Goal: Task Accomplishment & Management: Use online tool/utility

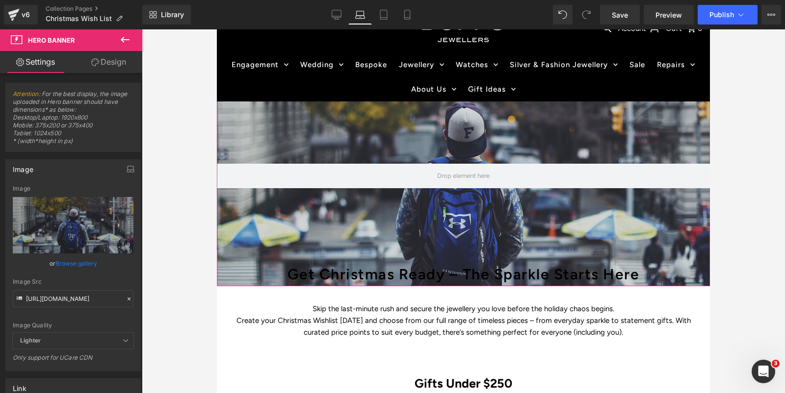
click at [70, 260] on link "Browse gallery" at bounding box center [76, 263] width 42 height 17
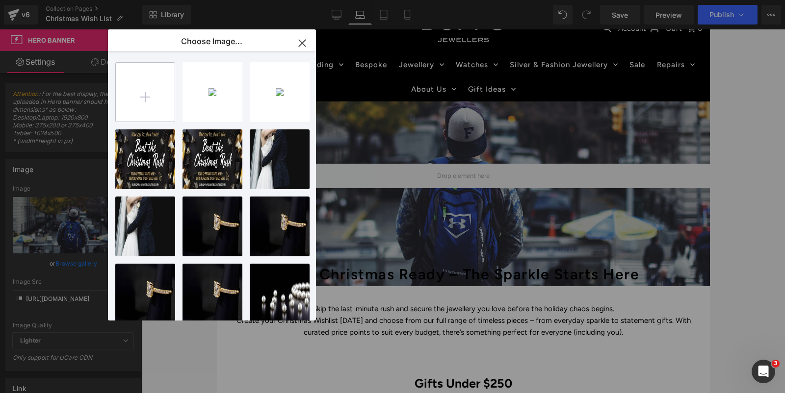
click at [148, 95] on input "file" at bounding box center [145, 92] width 59 height 59
type input "C:\fakepath\Christmas wishlist 1800 x 920.jpg"
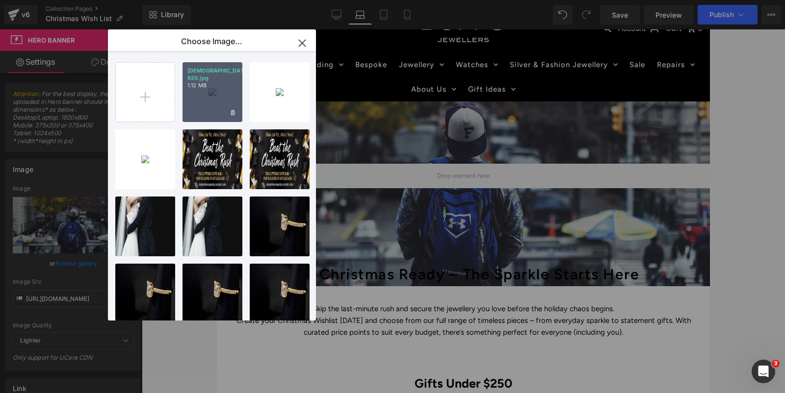
click at [222, 86] on div "[DEMOGRAPHIC_DATA]... 920.jpg 1.12 MB" at bounding box center [212, 92] width 60 height 60
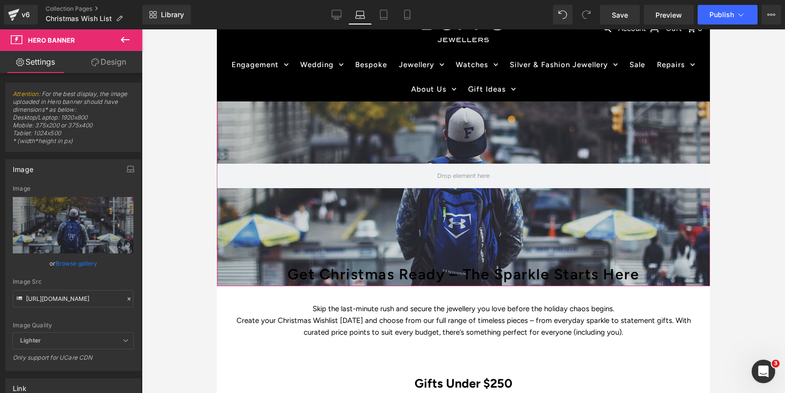
click at [63, 262] on link "Browse gallery" at bounding box center [76, 263] width 42 height 17
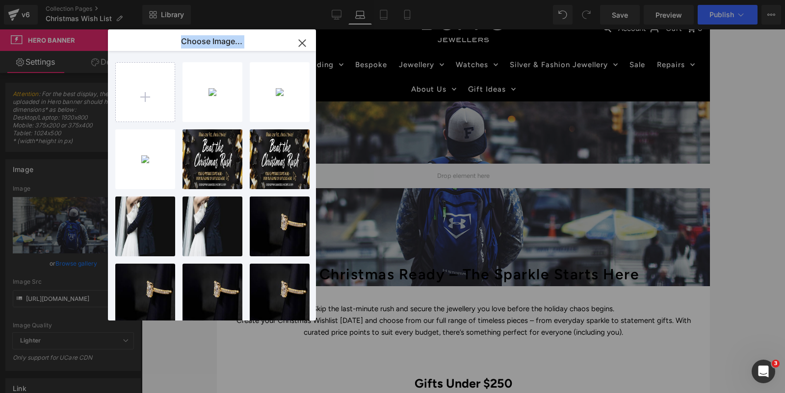
drag, startPoint x: 213, startPoint y: 95, endPoint x: 366, endPoint y: 140, distance: 159.5
click at [366, 140] on div "Choose Image... Back to Library Insert Christm... 920.jpg 1.12 MB Delete image?…" at bounding box center [392, 196] width 785 height 393
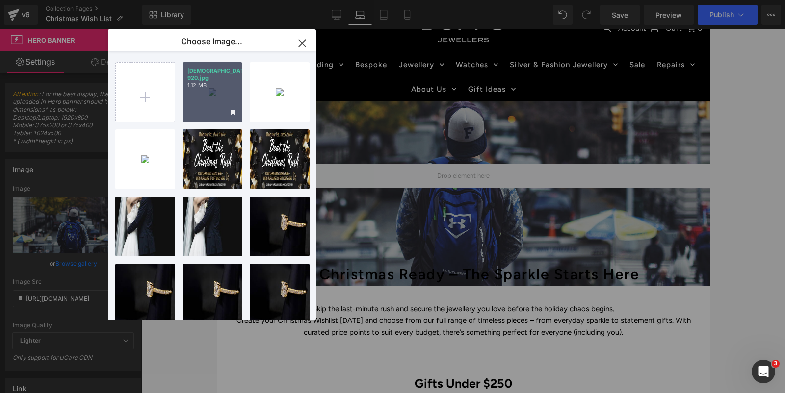
click at [203, 85] on div "[DEMOGRAPHIC_DATA]... 920.jpg 1.12 MB" at bounding box center [212, 92] width 60 height 60
type input "[URL][DOMAIN_NAME]"
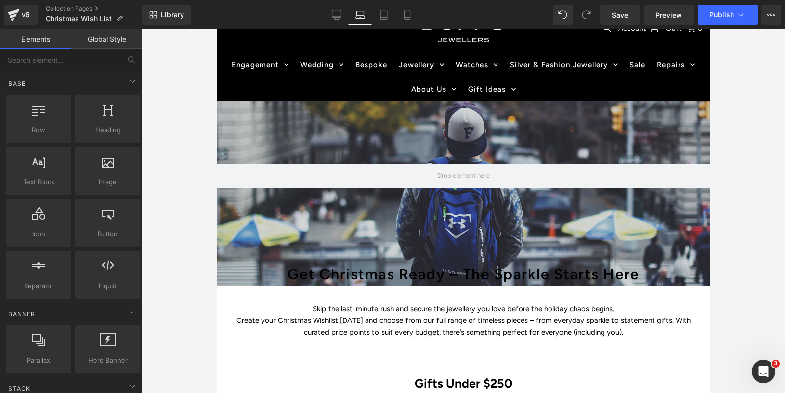
click at [203, 85] on div at bounding box center [463, 211] width 643 height 364
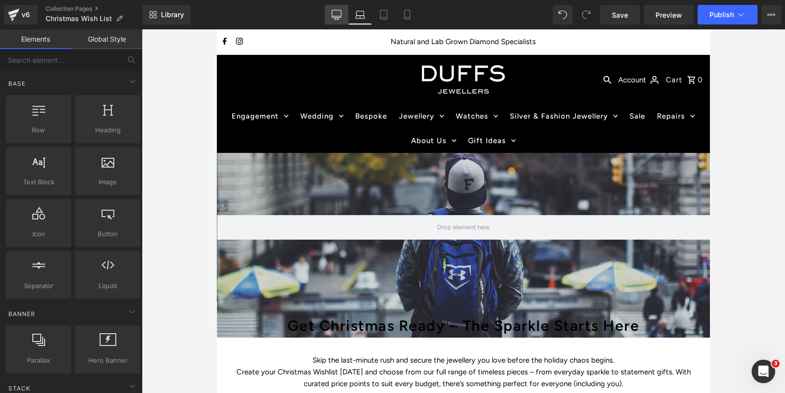
click at [338, 12] on icon at bounding box center [337, 15] width 10 height 10
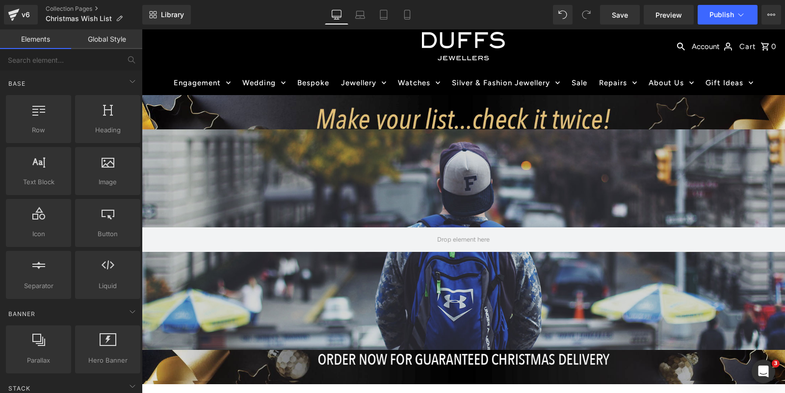
scroll to position [33, 0]
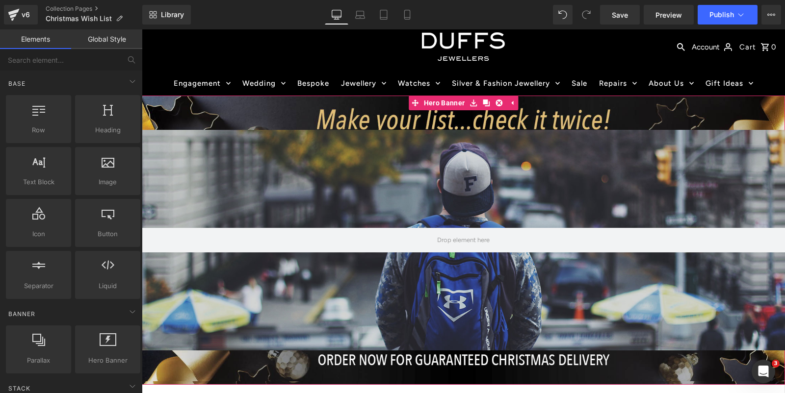
click at [231, 116] on div "Hero Banner 200px" at bounding box center [463, 240] width 643 height 289
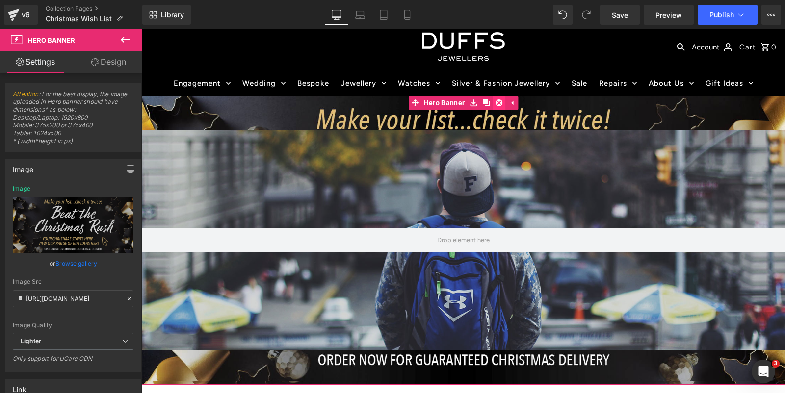
click at [497, 101] on icon at bounding box center [498, 103] width 7 height 7
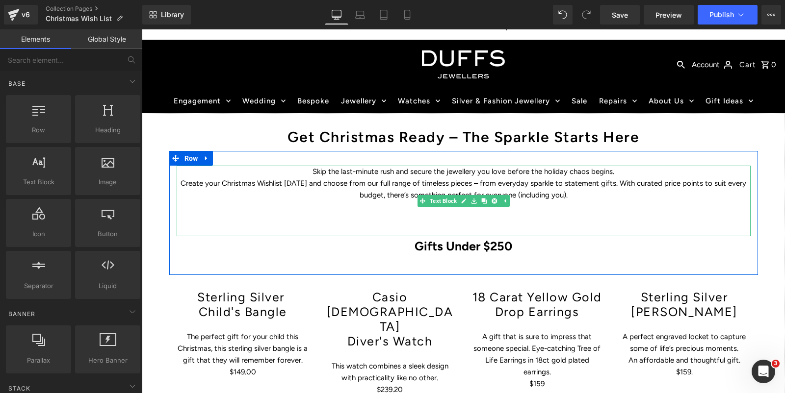
scroll to position [0, 0]
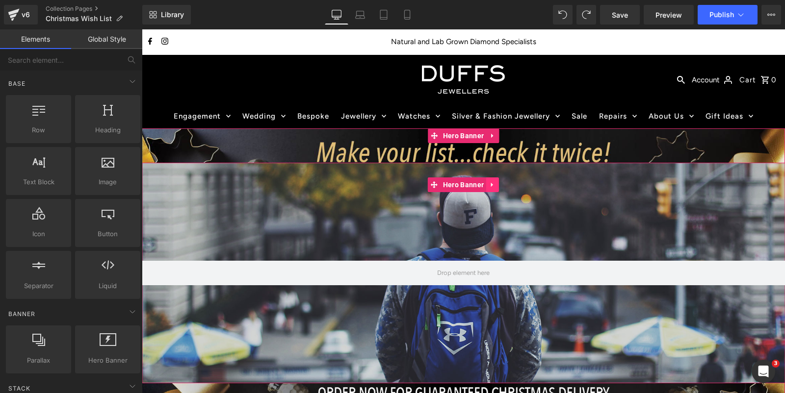
click at [491, 183] on icon at bounding box center [492, 185] width 2 height 4
click at [501, 183] on icon at bounding box center [498, 184] width 7 height 7
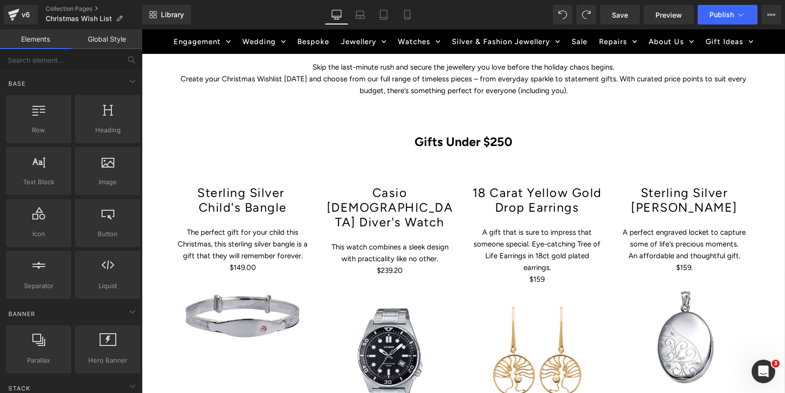
scroll to position [435, 0]
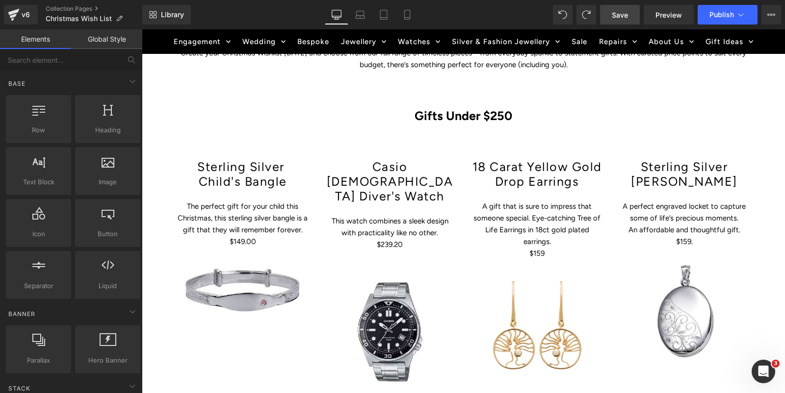
click at [613, 14] on span "Save" at bounding box center [620, 15] width 16 height 10
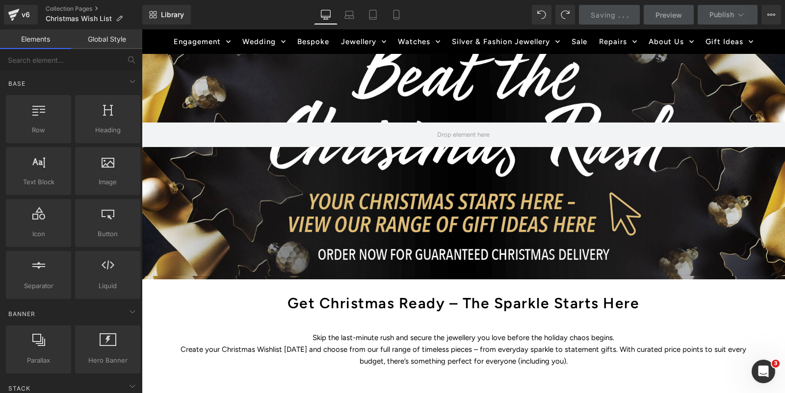
scroll to position [0, 0]
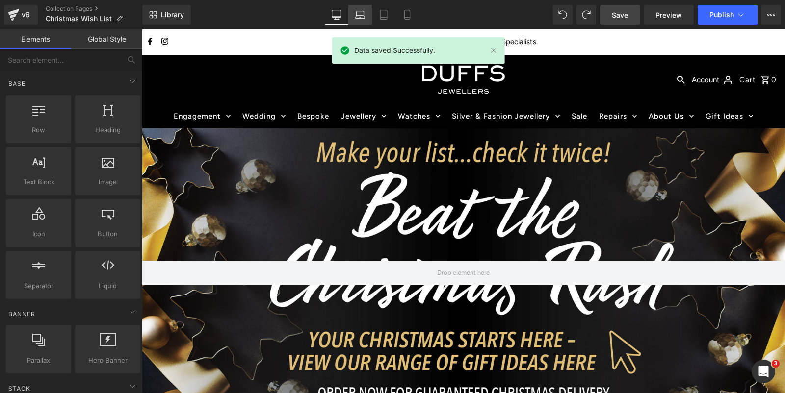
click at [360, 16] on icon at bounding box center [360, 17] width 9 height 3
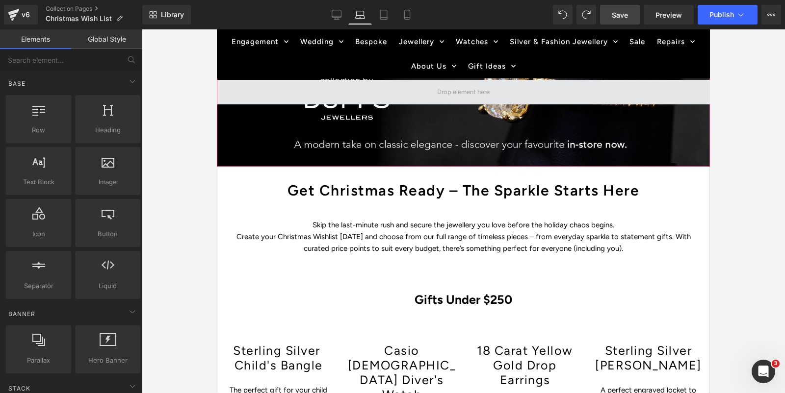
click at [452, 90] on span at bounding box center [463, 92] width 59 height 17
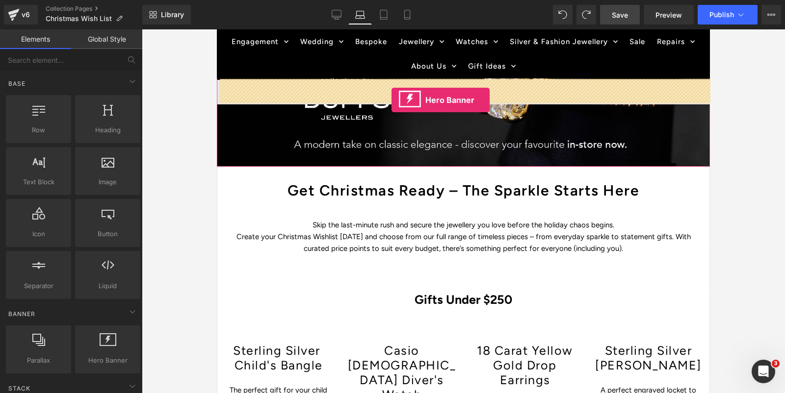
drag, startPoint x: 327, startPoint y: 373, endPoint x: 391, endPoint y: 100, distance: 280.3
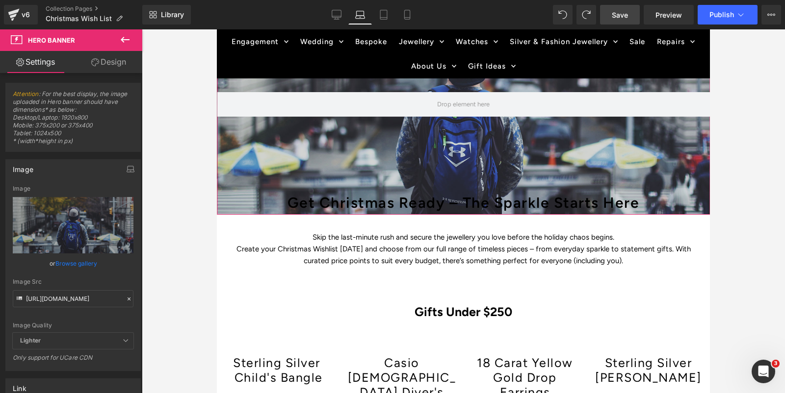
click at [71, 263] on link "Browse gallery" at bounding box center [76, 263] width 42 height 17
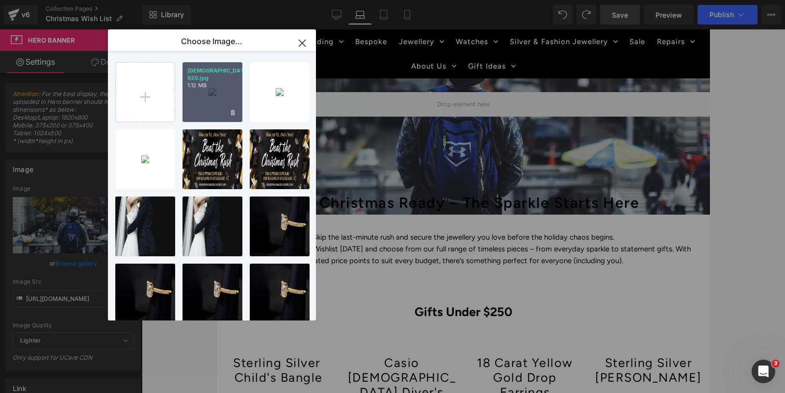
click at [201, 91] on div "[DEMOGRAPHIC_DATA]... 920.jpg 1.12 MB" at bounding box center [212, 92] width 60 height 60
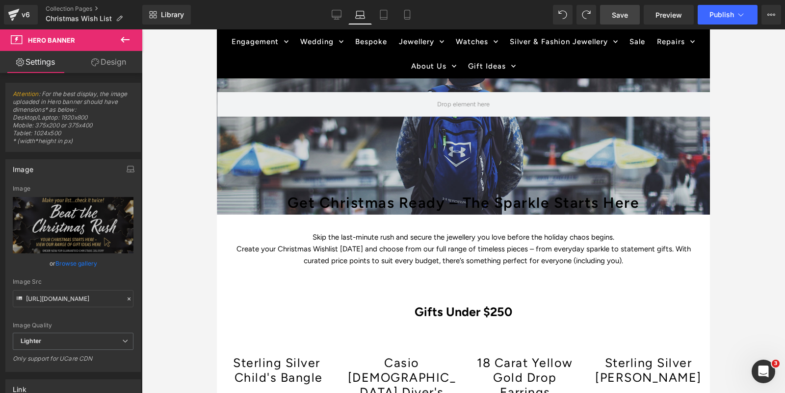
type input "[URL][DOMAIN_NAME]"
drag, startPoint x: 298, startPoint y: 238, endPoint x: 313, endPoint y: 148, distance: 91.5
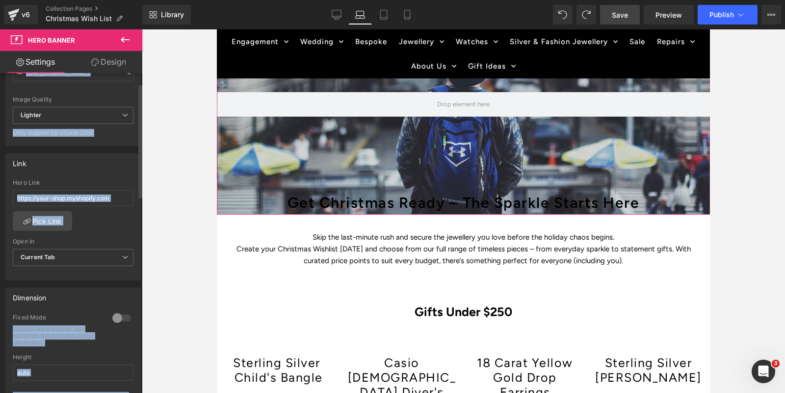
scroll to position [0, 0]
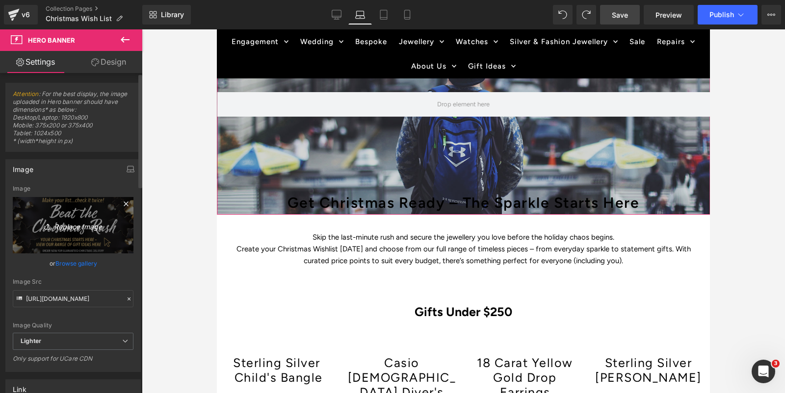
click at [47, 224] on icon at bounding box center [49, 227] width 10 height 10
type input "C:\fakepath\Christmas wishlist 1800 x 920.jpg"
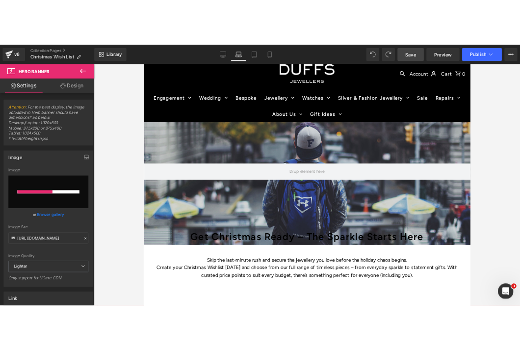
scroll to position [27, 0]
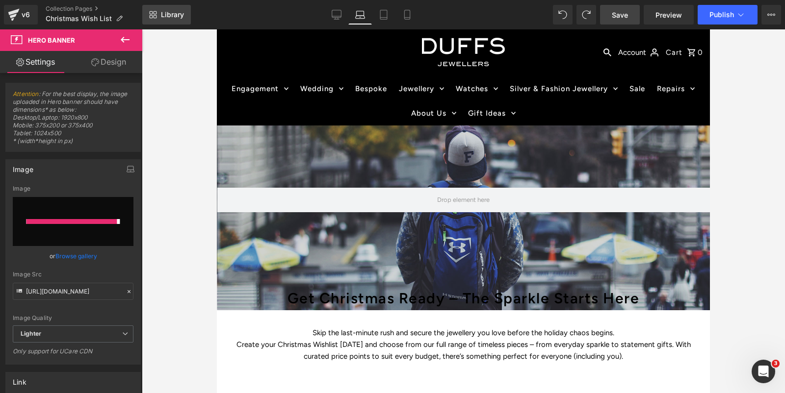
type input "[URL][DOMAIN_NAME]"
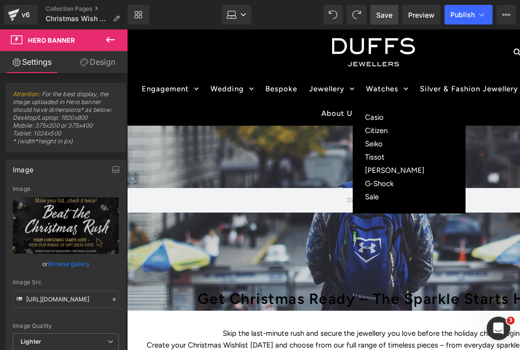
scroll to position [0, 0]
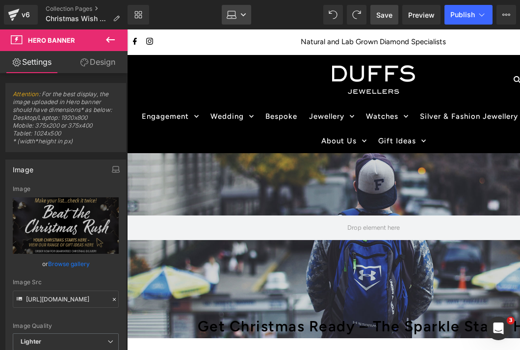
click at [245, 14] on icon at bounding box center [243, 14] width 5 height 3
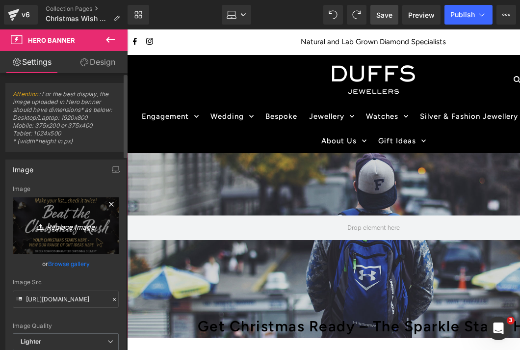
click at [51, 204] on link "Replace Image" at bounding box center [66, 225] width 106 height 56
type input "C:\fakepath\Christmas wishlist 1800 x 920.jpg"
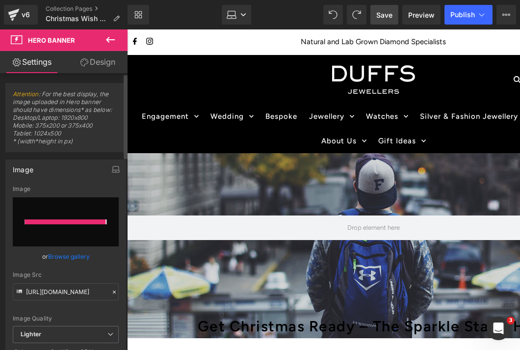
type input "[URL][DOMAIN_NAME]"
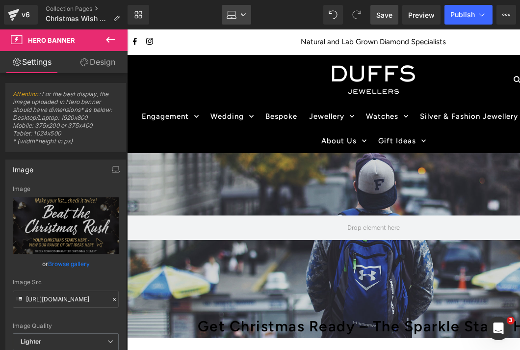
click at [242, 15] on icon at bounding box center [243, 15] width 6 height 6
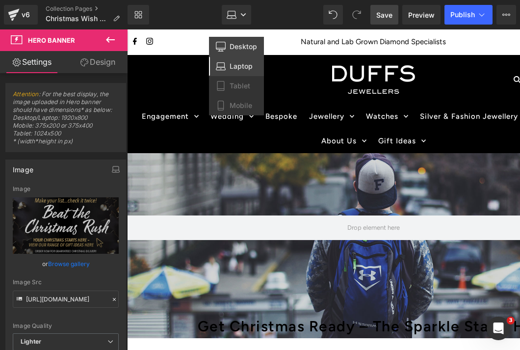
click at [232, 48] on span "Desktop" at bounding box center [243, 46] width 27 height 9
type input "[URL][DOMAIN_NAME]"
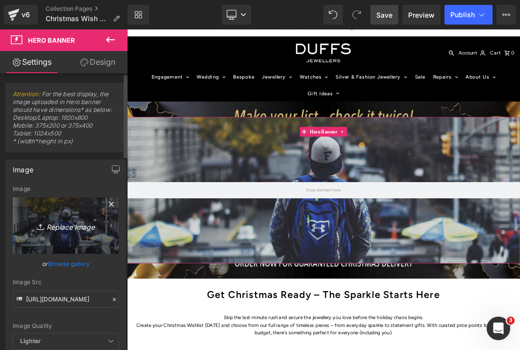
click at [79, 231] on link "Replace Image" at bounding box center [66, 225] width 106 height 56
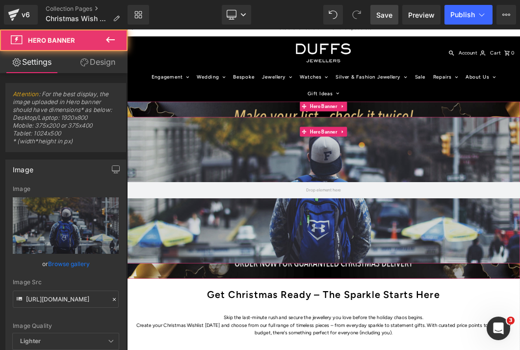
click at [576, 185] on div at bounding box center [423, 272] width 593 height 221
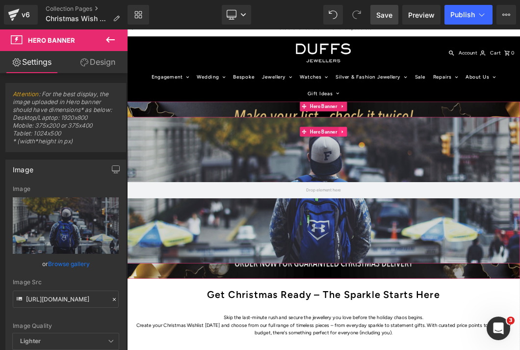
click at [448, 185] on link at bounding box center [453, 184] width 13 height 15
click at [458, 184] on icon at bounding box center [459, 183] width 7 height 7
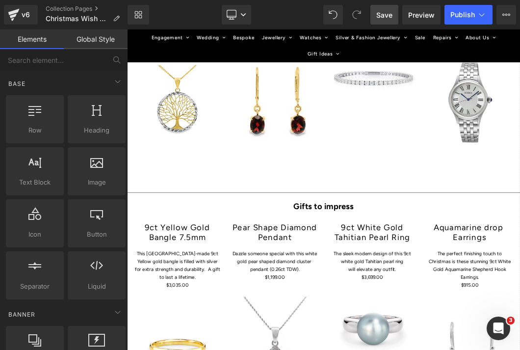
scroll to position [975, 0]
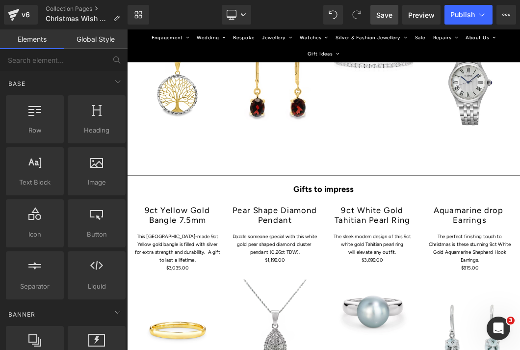
click at [379, 13] on span "Save" at bounding box center [384, 15] width 16 height 10
